Goal: Task Accomplishment & Management: Manage account settings

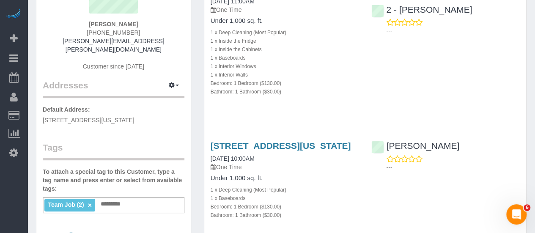
scroll to position [212, 0]
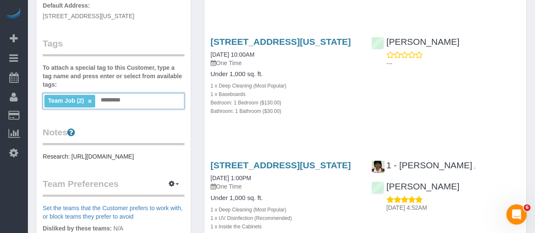
click at [111, 95] on input "text" at bounding box center [113, 100] width 29 height 11
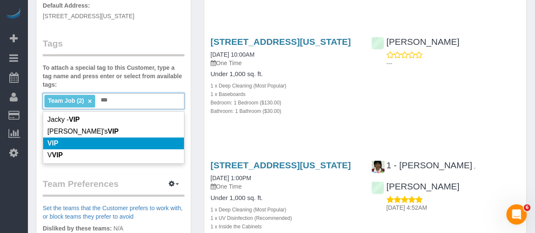
type input "***"
click at [140, 138] on li "VIP" at bounding box center [113, 144] width 141 height 12
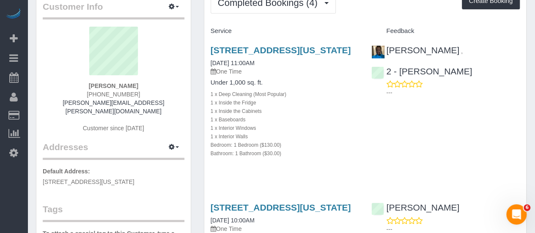
scroll to position [0, 0]
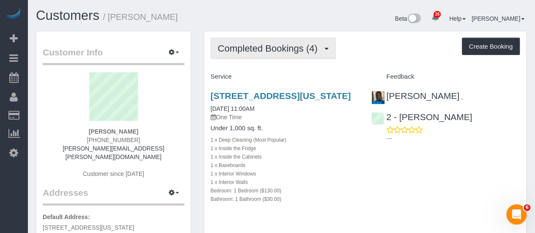
click at [284, 51] on span "Completed Bookings (4)" at bounding box center [270, 48] width 104 height 11
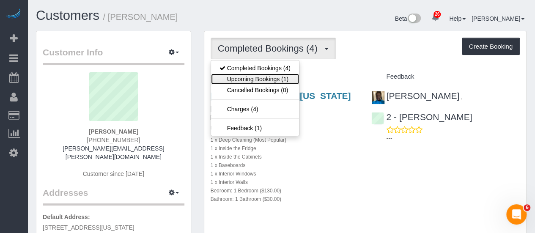
click at [283, 78] on link "Upcoming Bookings (1)" at bounding box center [255, 79] width 88 height 11
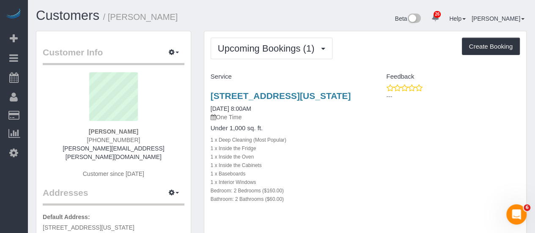
click at [372, 50] on div "Upcoming Bookings (1) Completed Bookings (4) Upcoming Bookings (1) Cancelled Bo…" at bounding box center [365, 49] width 309 height 22
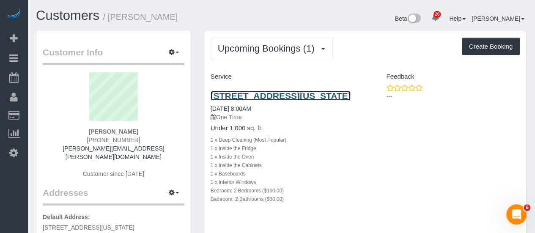
click at [333, 96] on link "350 W 71st Street, 5f, New York, NY 10023" at bounding box center [281, 96] width 141 height 10
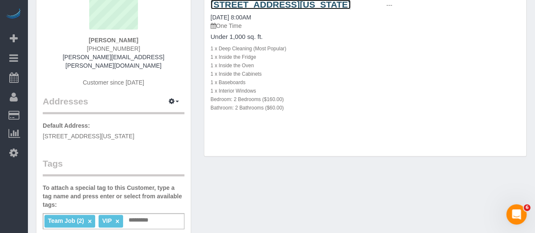
scroll to position [42, 0]
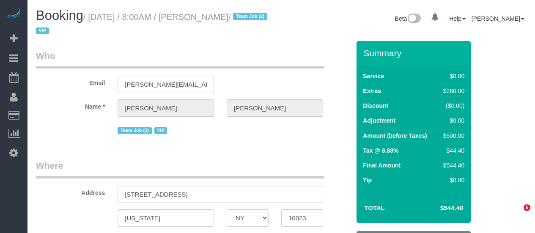
select select "NY"
select select "number:89"
select select "number:90"
select select "number:15"
select select "number:5"
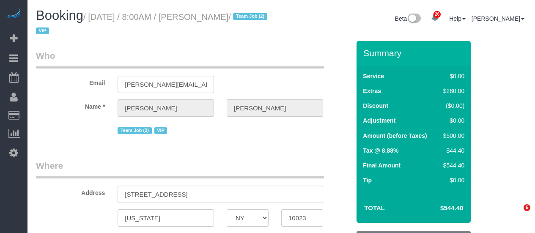
select select "object:1494"
select select "string:stripe-pm_1SAnU74VGloSiKo7X5j0bnob"
select select "object:1498"
select select "2"
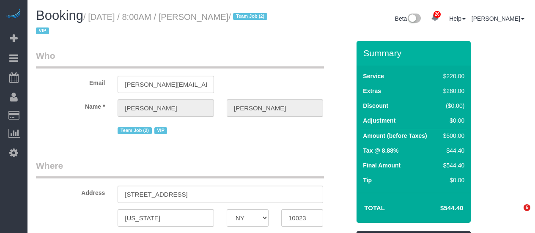
select select "spot1"
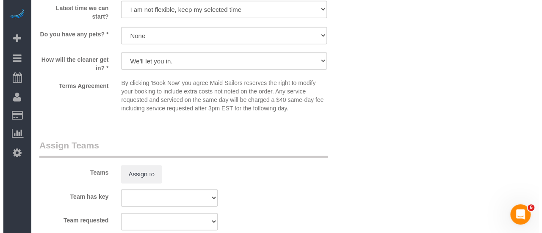
scroll to position [1016, 0]
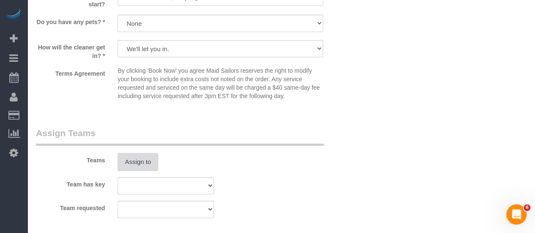
click at [140, 160] on button "Assign to" at bounding box center [138, 162] width 41 height 18
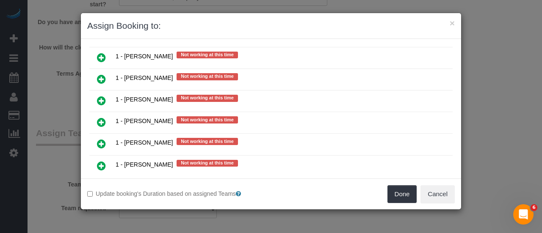
scroll to position [1185, 0]
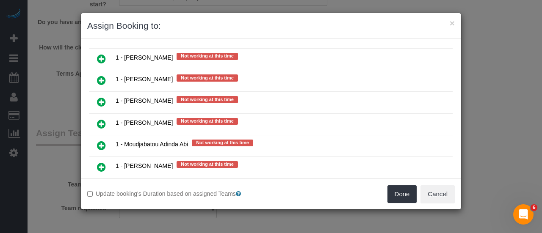
click at [103, 119] on icon at bounding box center [101, 124] width 9 height 10
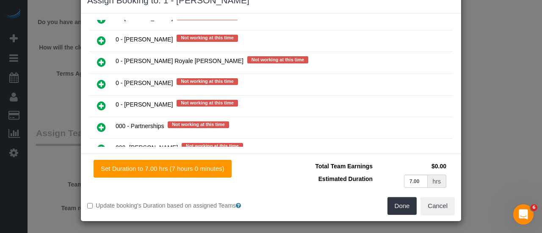
scroll to position [720, 0]
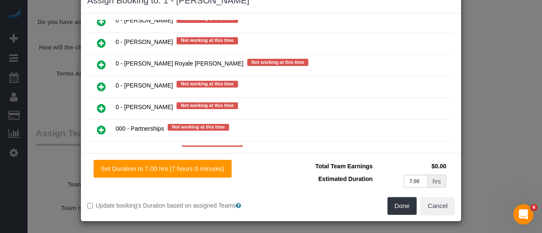
drag, startPoint x: 95, startPoint y: 126, endPoint x: 101, endPoint y: 127, distance: 5.5
click at [97, 146] on icon at bounding box center [101, 151] width 9 height 10
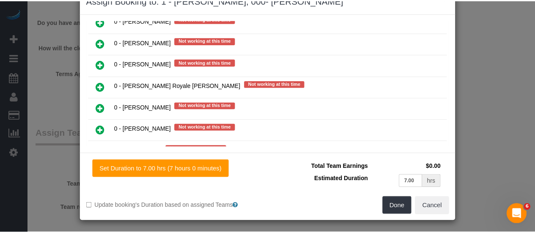
scroll to position [741, 0]
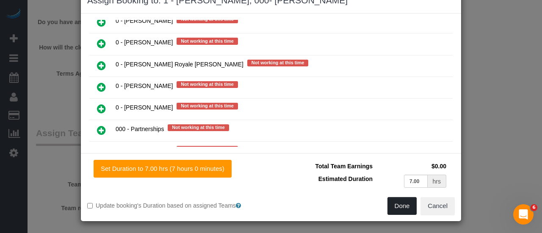
click at [402, 206] on button "Done" at bounding box center [402, 206] width 30 height 18
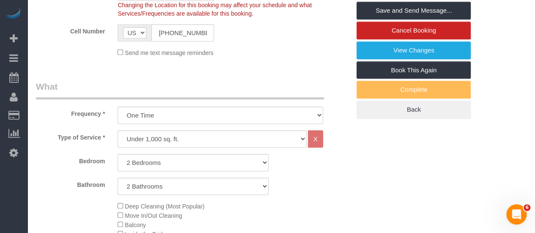
scroll to position [169, 0]
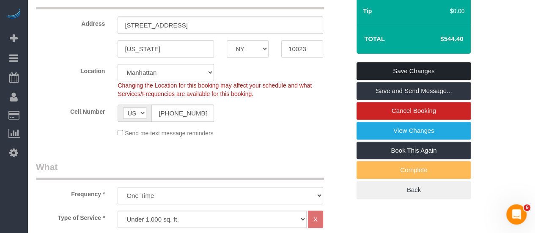
click at [432, 72] on link "Save Changes" at bounding box center [414, 71] width 114 height 18
